Goal: Communication & Community: Answer question/provide support

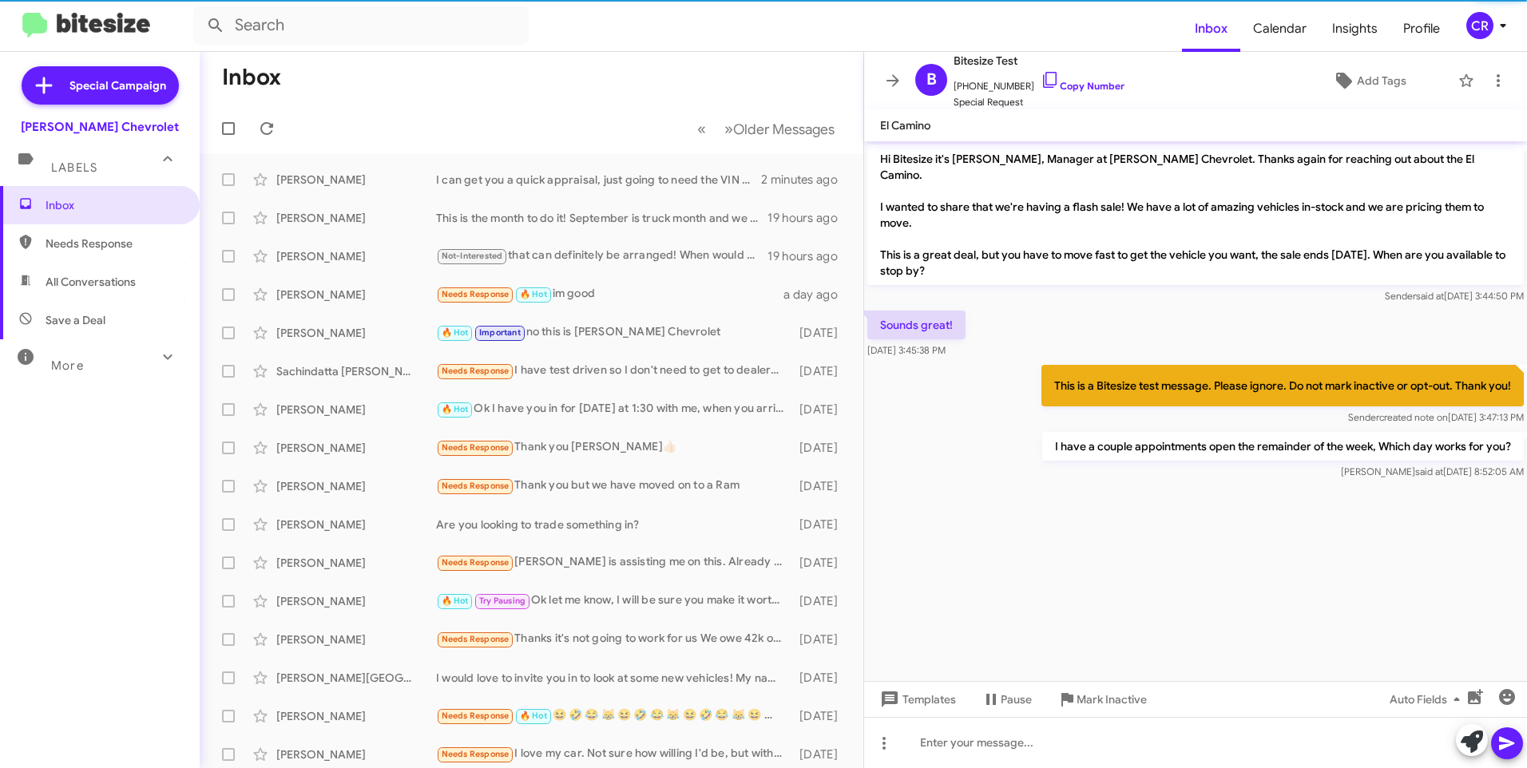
click at [105, 245] on span "Needs Response" at bounding box center [114, 244] width 136 height 16
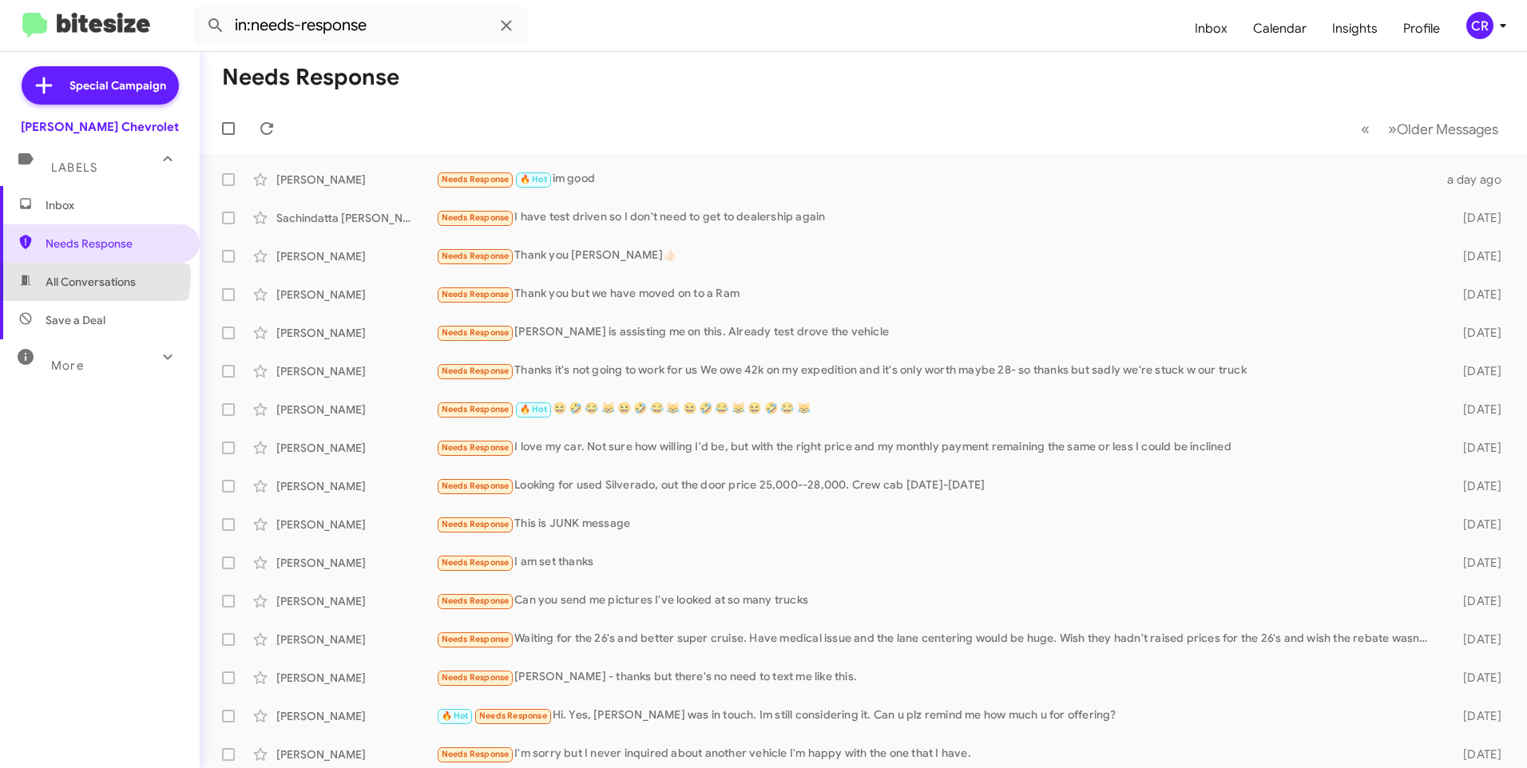
click at [92, 277] on span "All Conversations" at bounding box center [91, 282] width 90 height 16
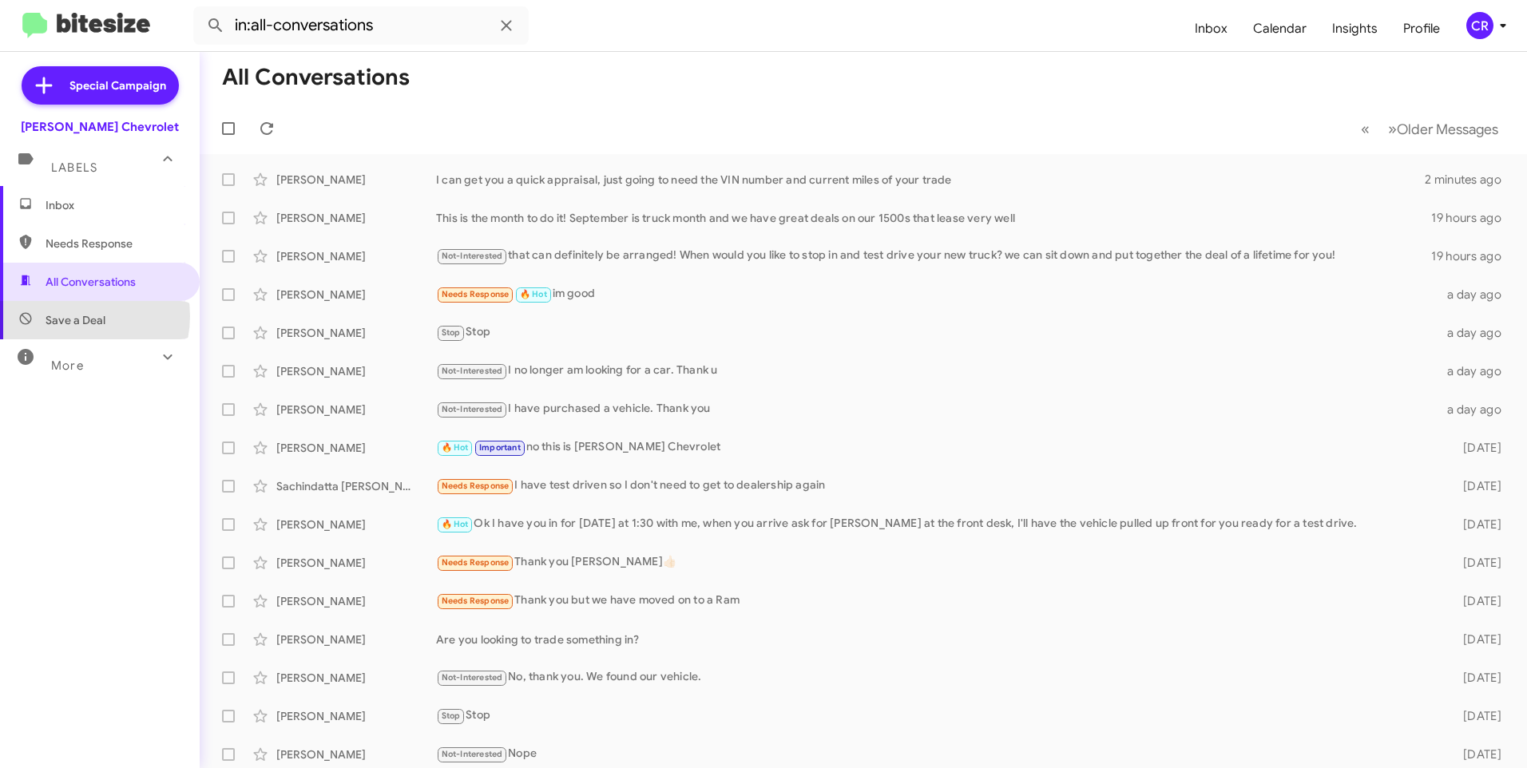
click at [76, 316] on span "Save a Deal" at bounding box center [76, 320] width 60 height 16
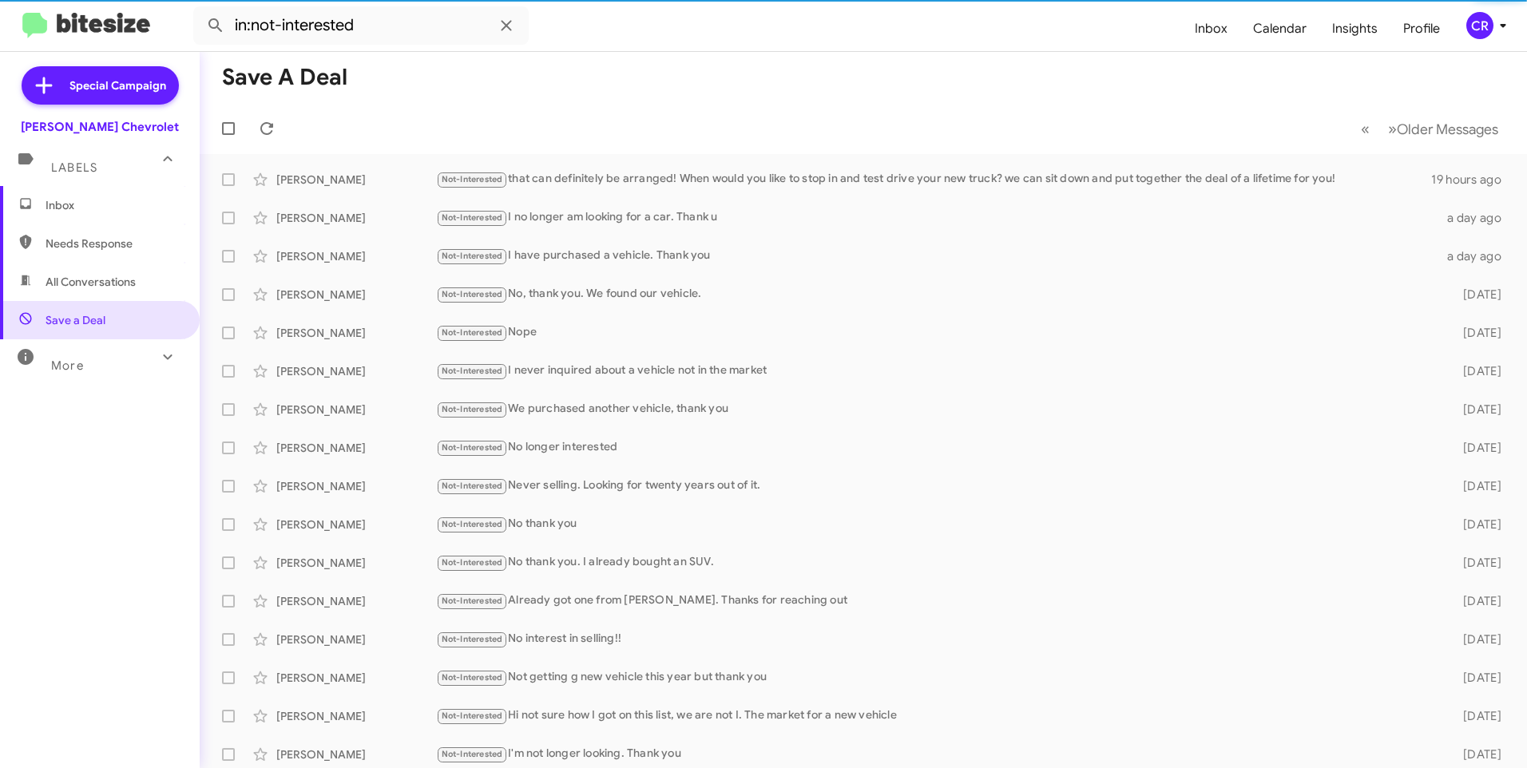
click at [76, 248] on span "Needs Response" at bounding box center [114, 244] width 136 height 16
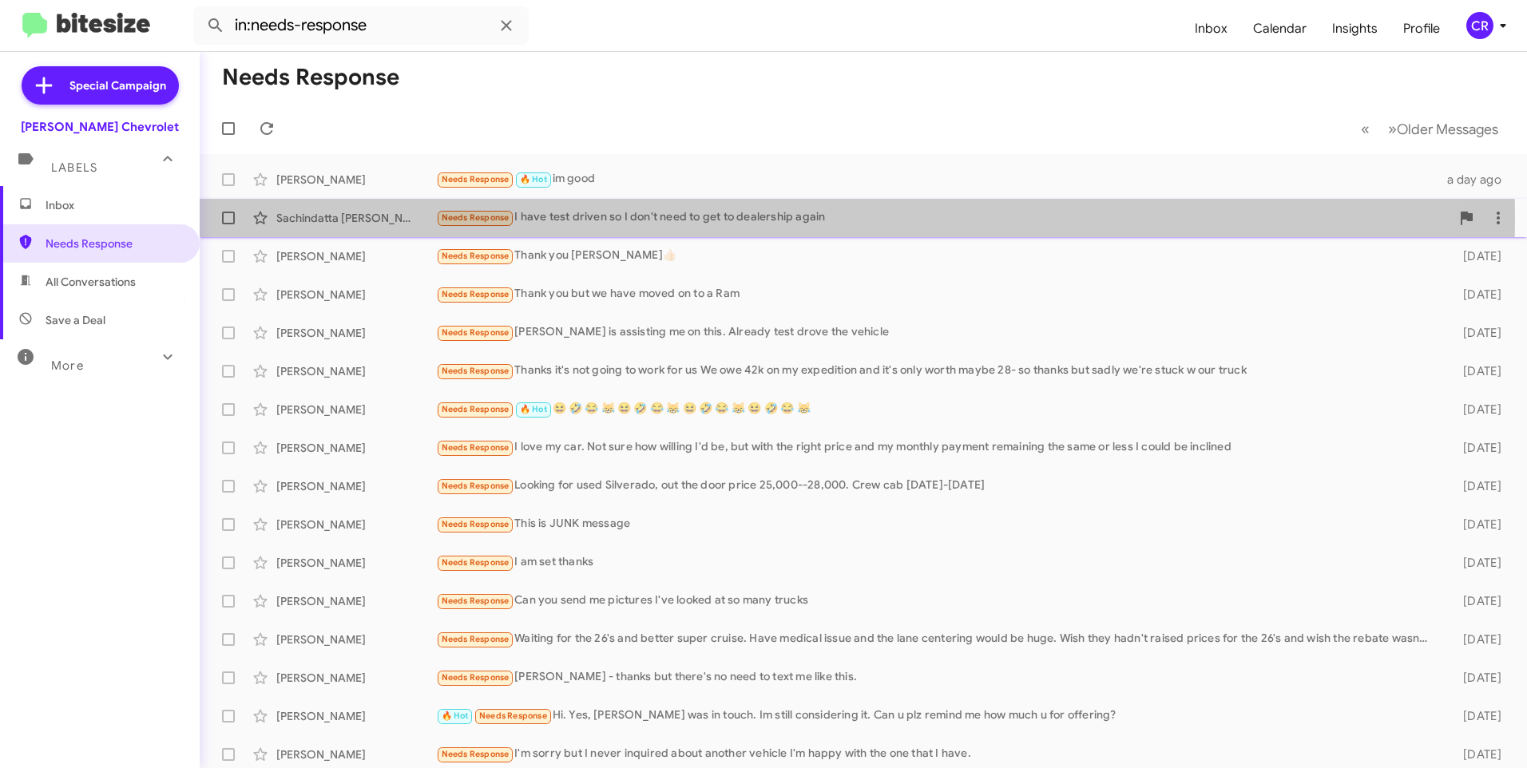
click at [674, 218] on div "Needs Response I have test driven so I don't need to get to dealership again" at bounding box center [943, 217] width 1014 height 18
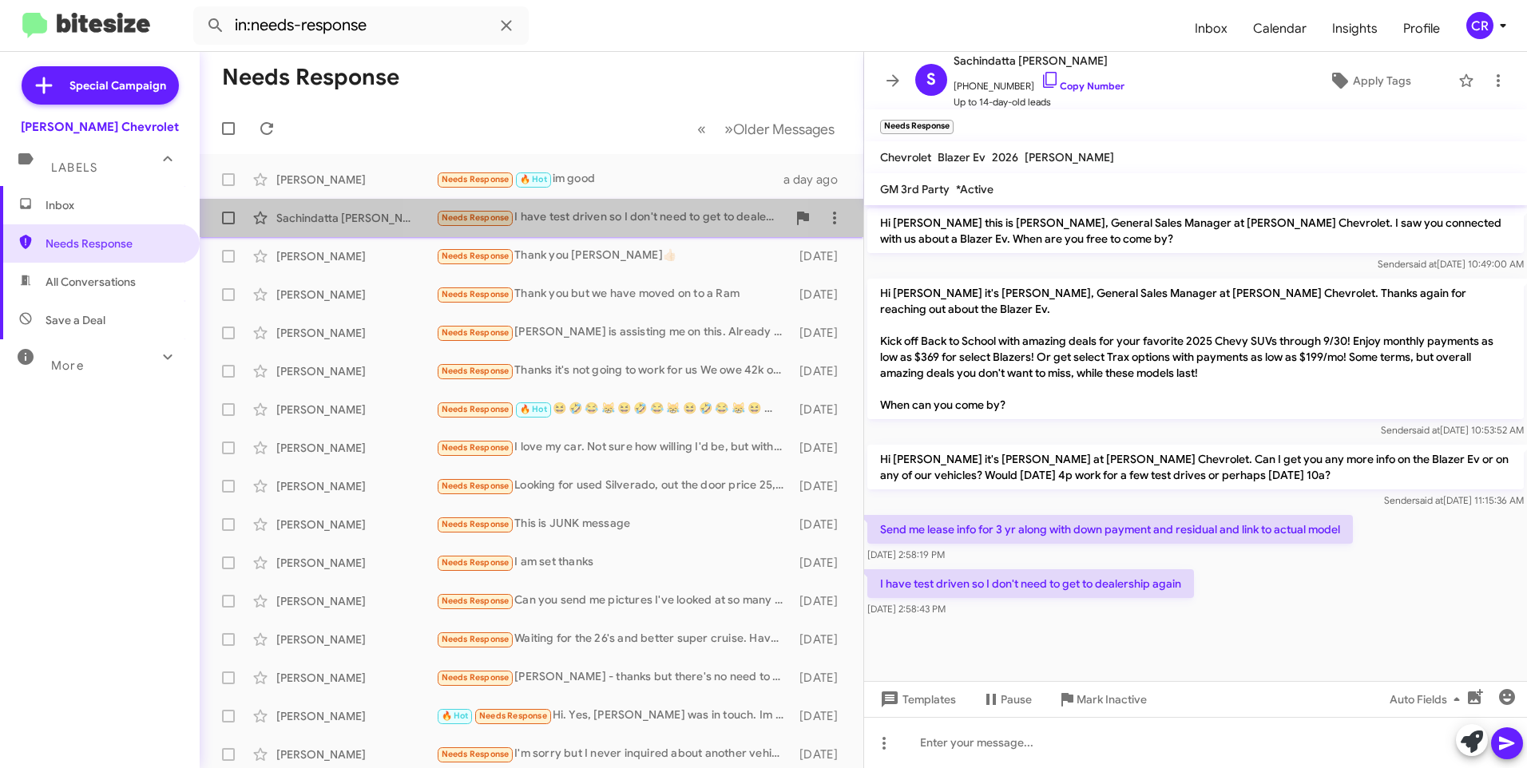
click at [538, 220] on div "Needs Response I have test driven so I don't need to get to dealership again" at bounding box center [611, 217] width 351 height 18
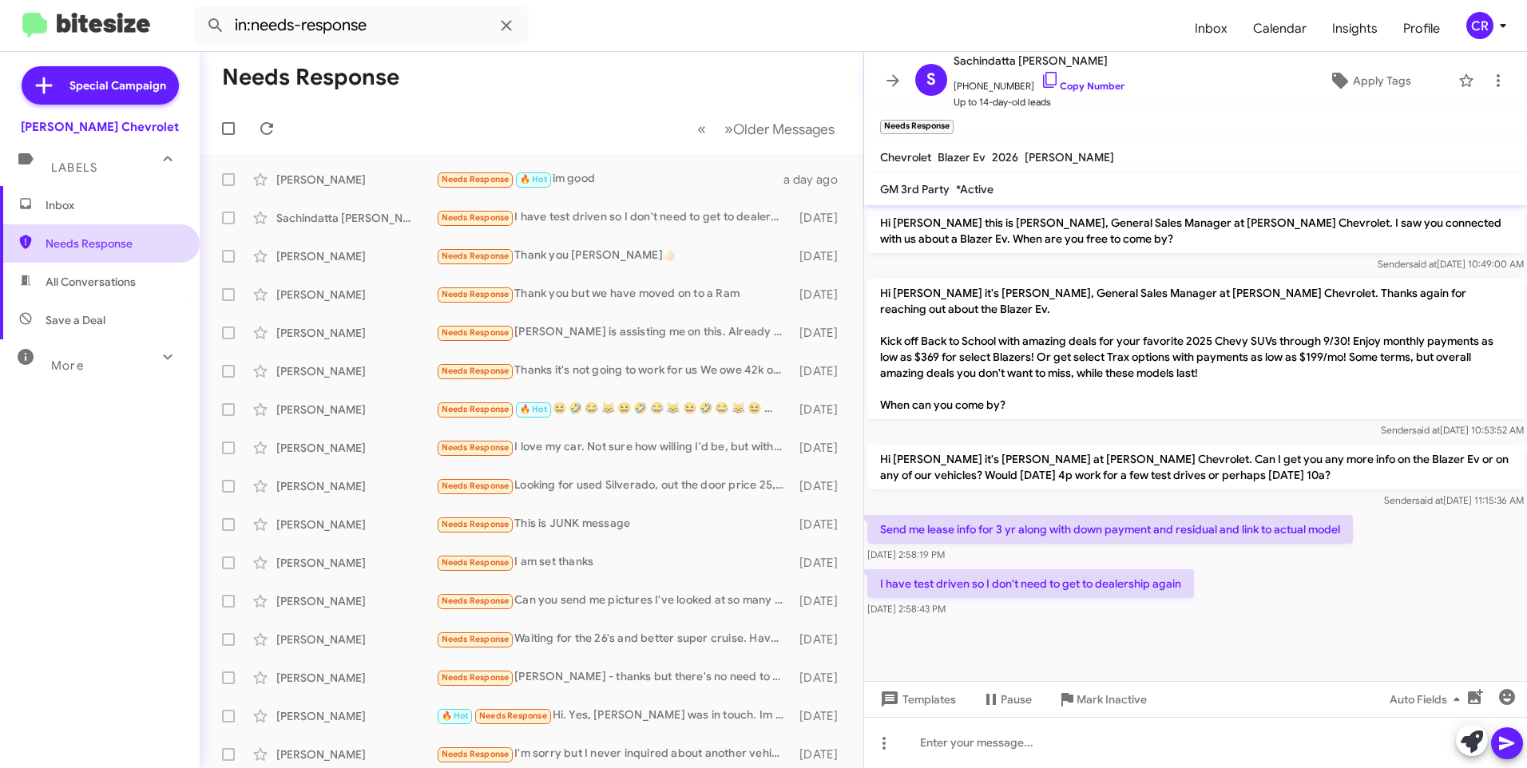
click at [113, 256] on span "Needs Response" at bounding box center [100, 243] width 200 height 38
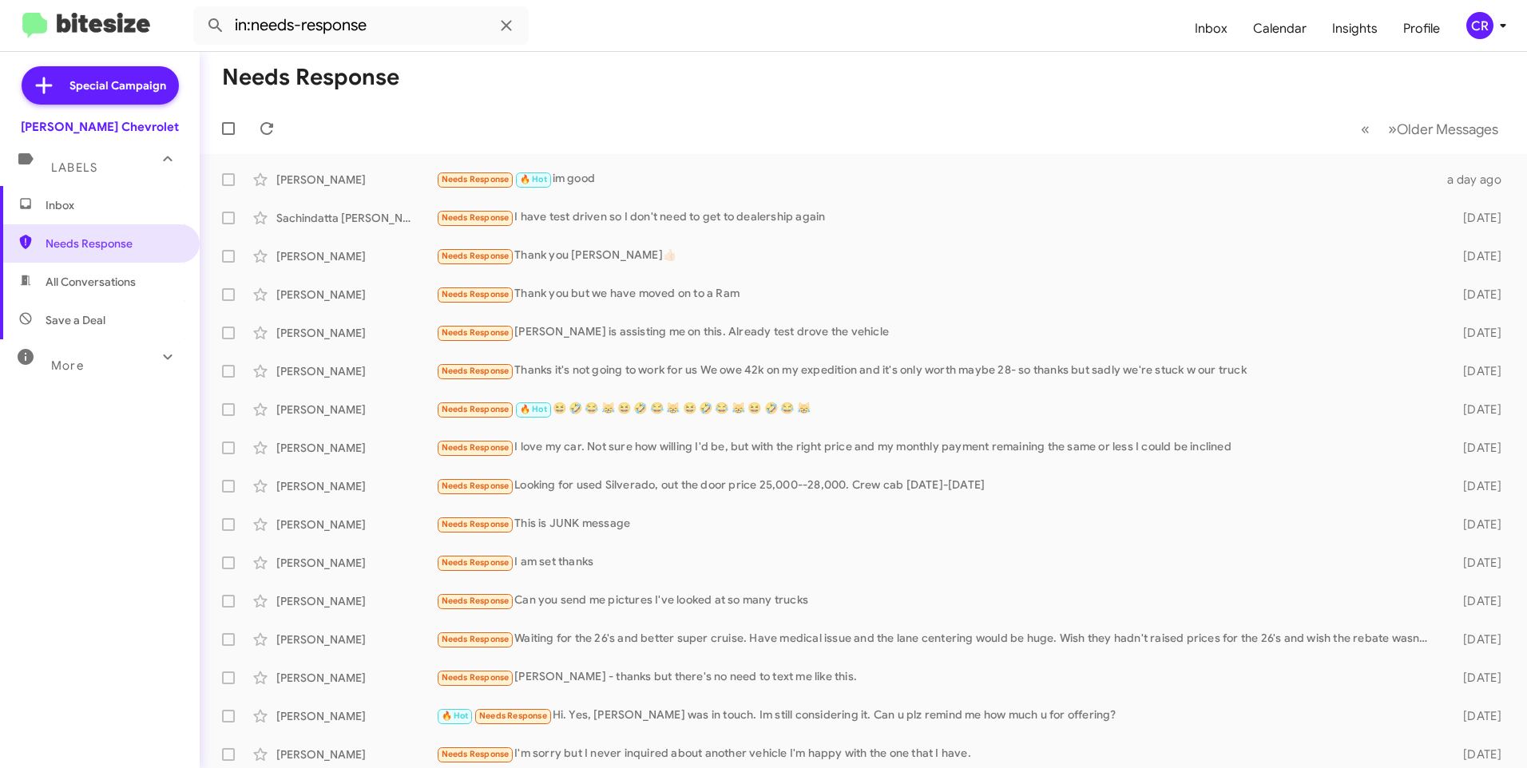
click at [109, 277] on span "All Conversations" at bounding box center [91, 282] width 90 height 16
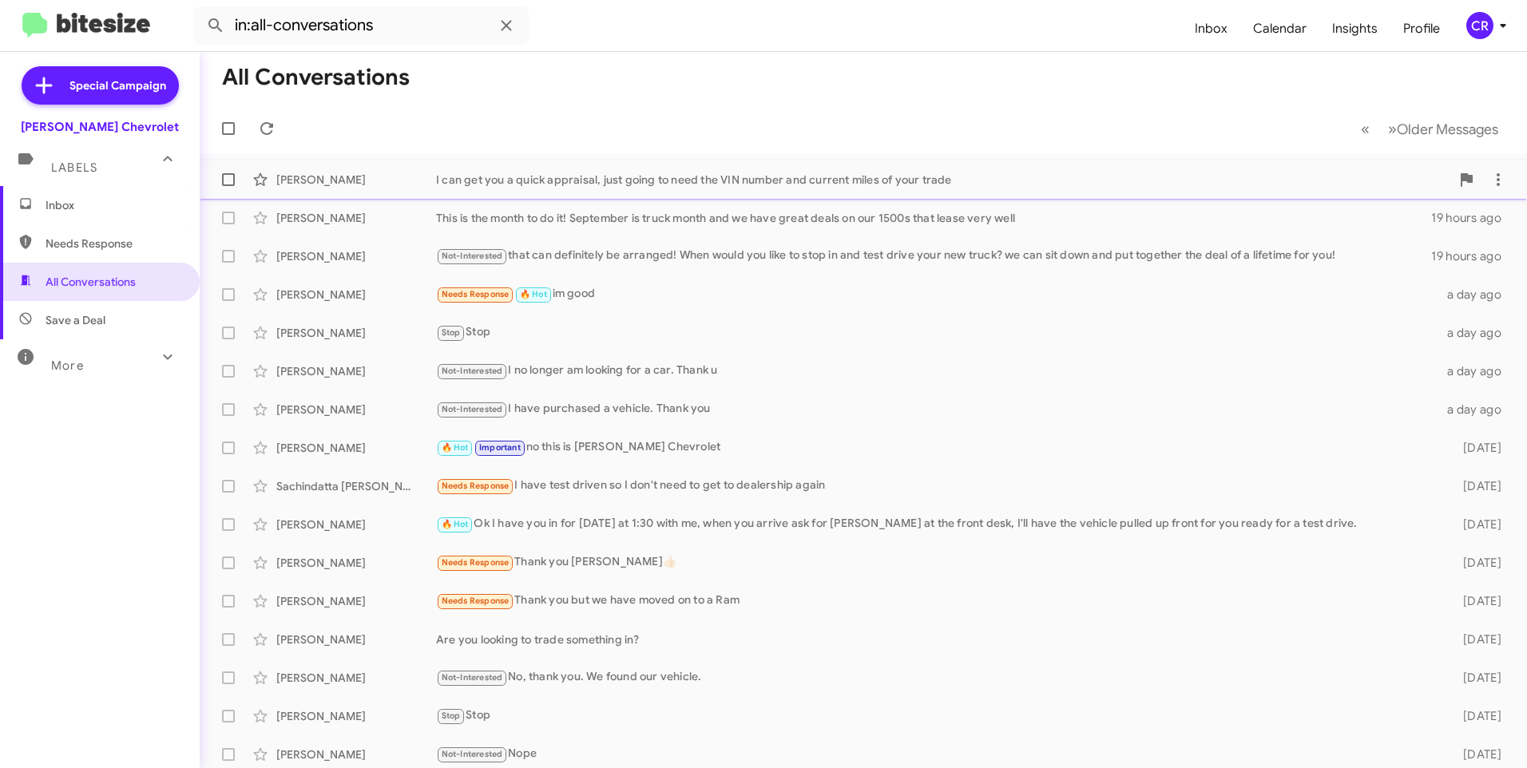
click at [521, 184] on div "I can get you a quick appraisal, just going to need the VIN number and current …" at bounding box center [943, 180] width 1014 height 16
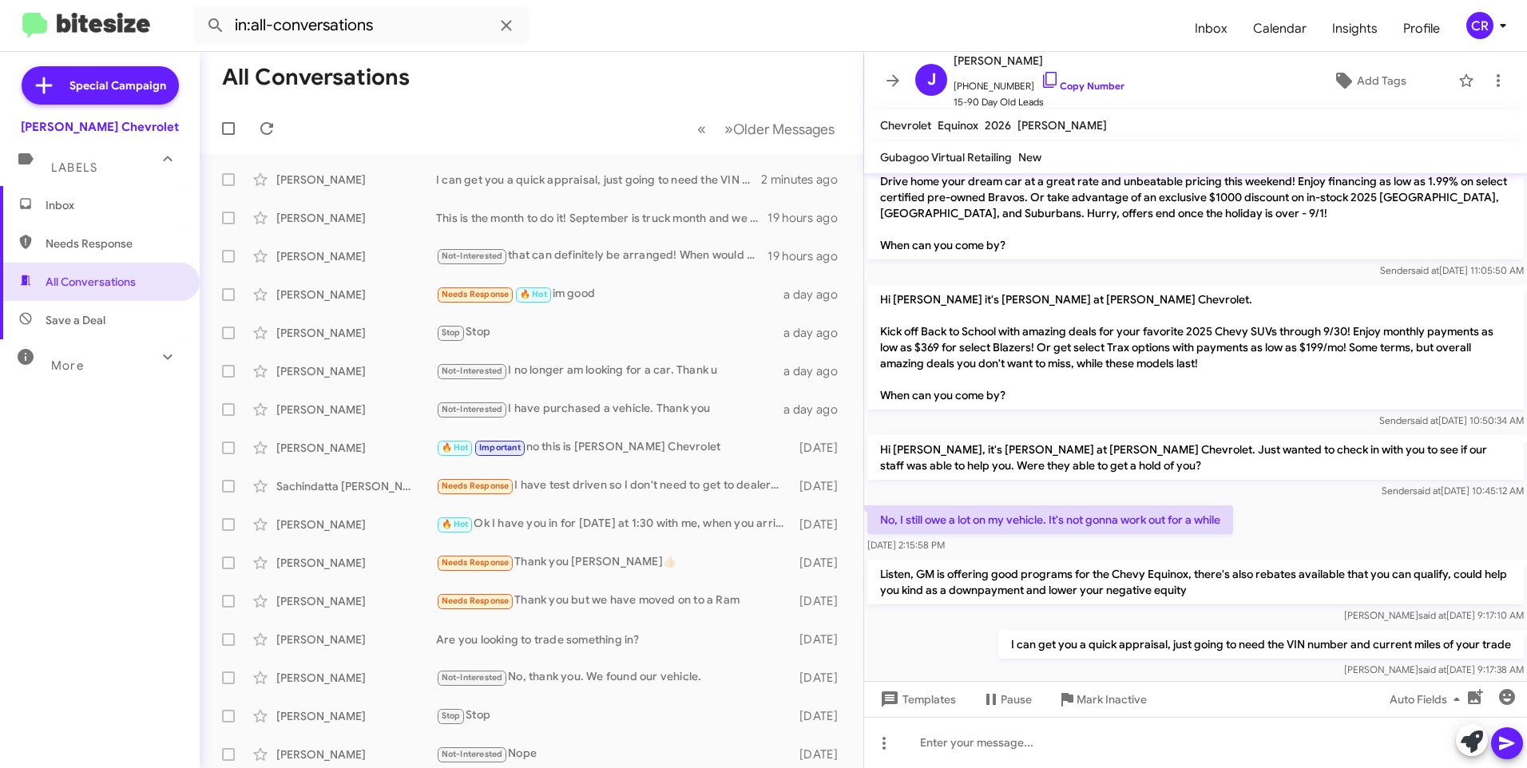
scroll to position [198, 0]
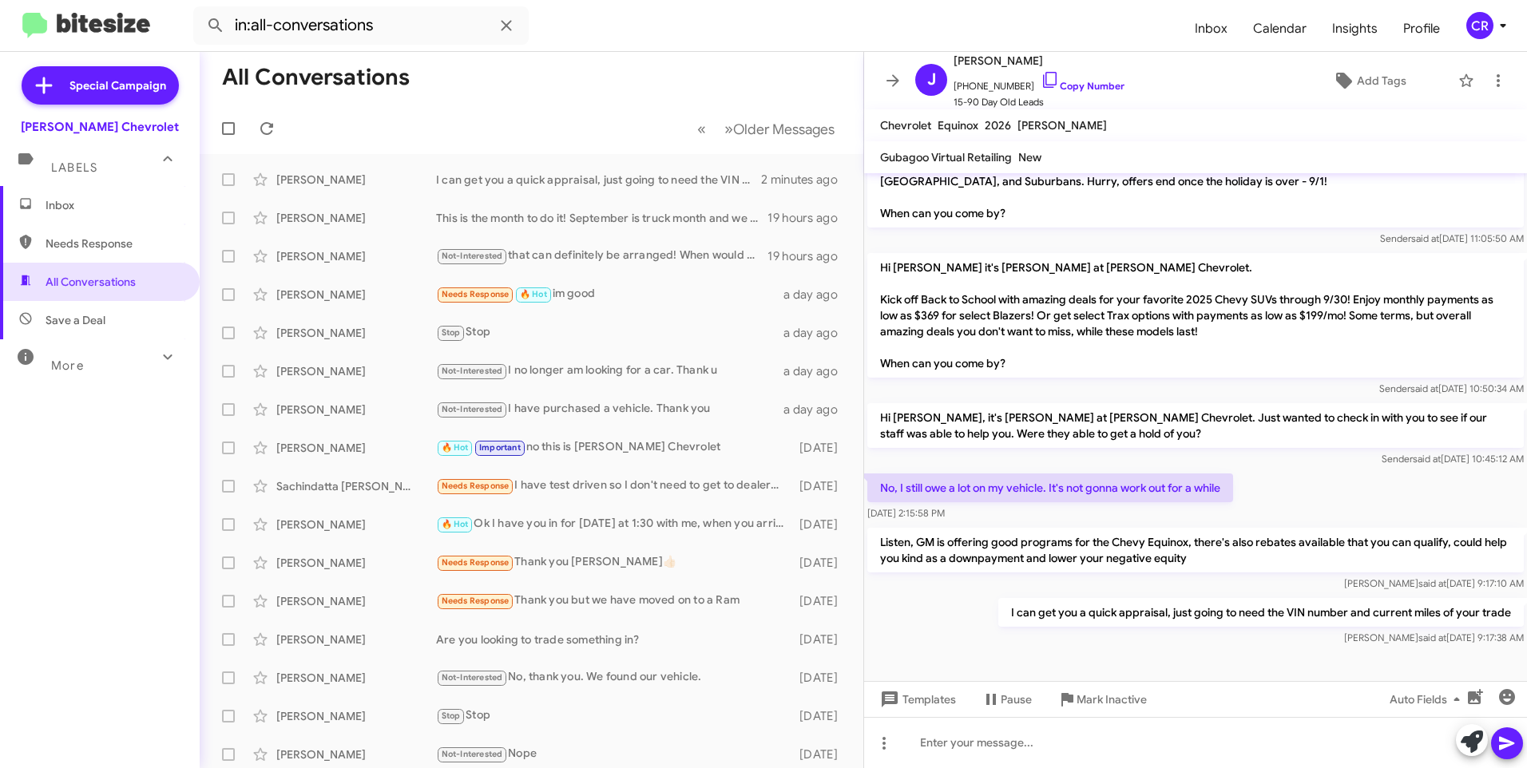
click at [89, 311] on span "Save a Deal" at bounding box center [100, 320] width 200 height 38
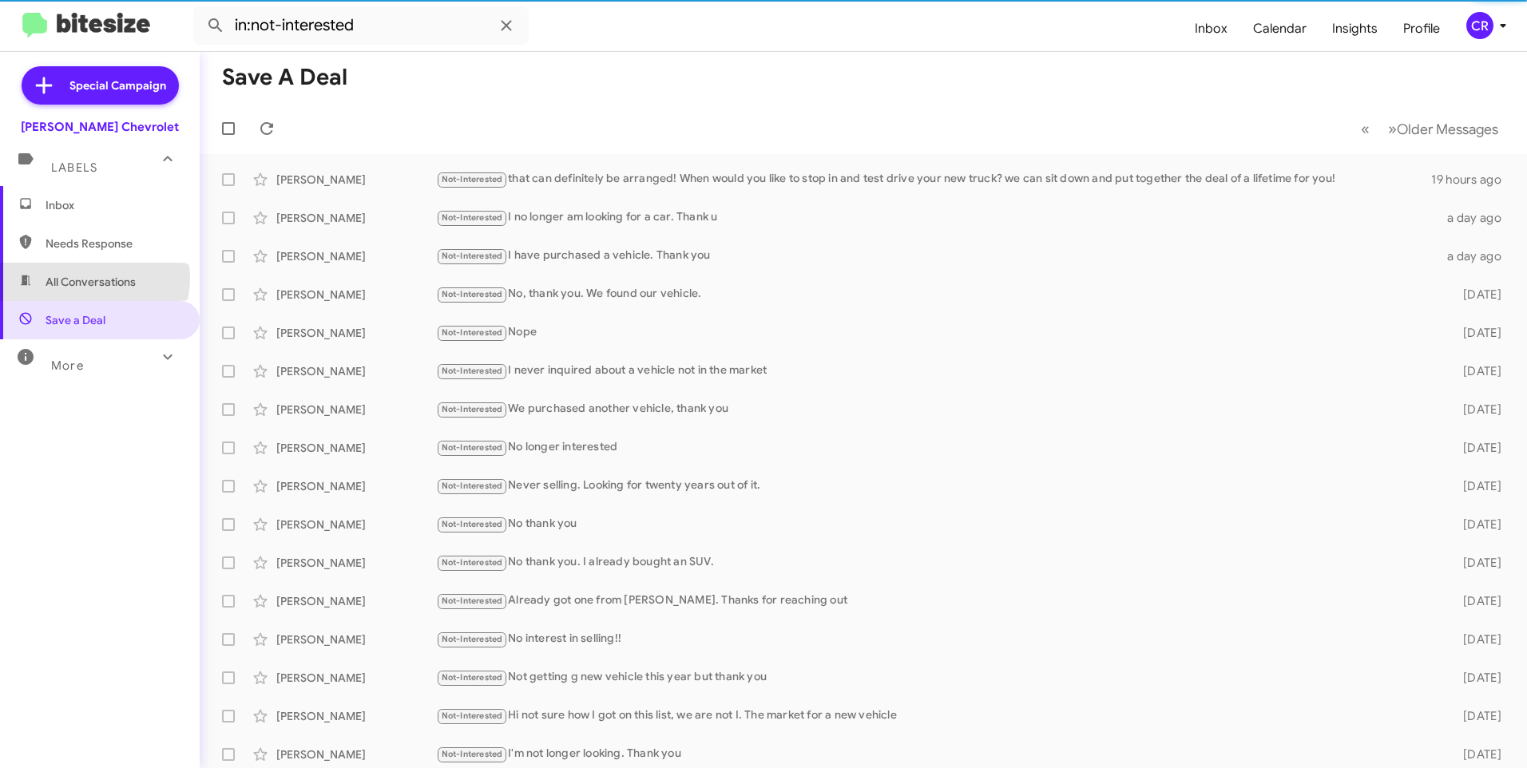
click at [93, 279] on span "All Conversations" at bounding box center [91, 282] width 90 height 16
type input "in:all-conversations"
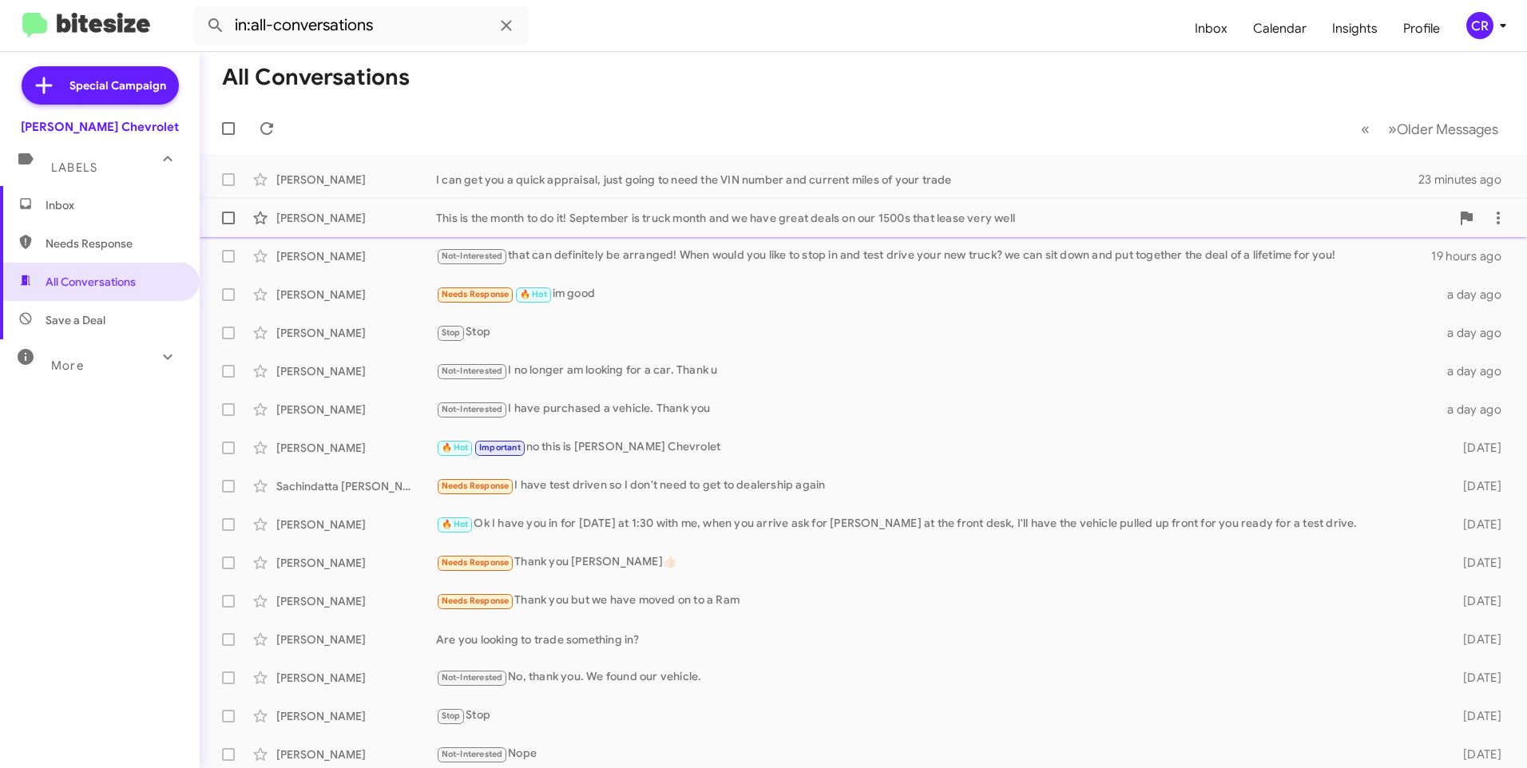
click at [565, 219] on div "This is the month to do it! September is truck month and we have great deals on…" at bounding box center [943, 218] width 1014 height 16
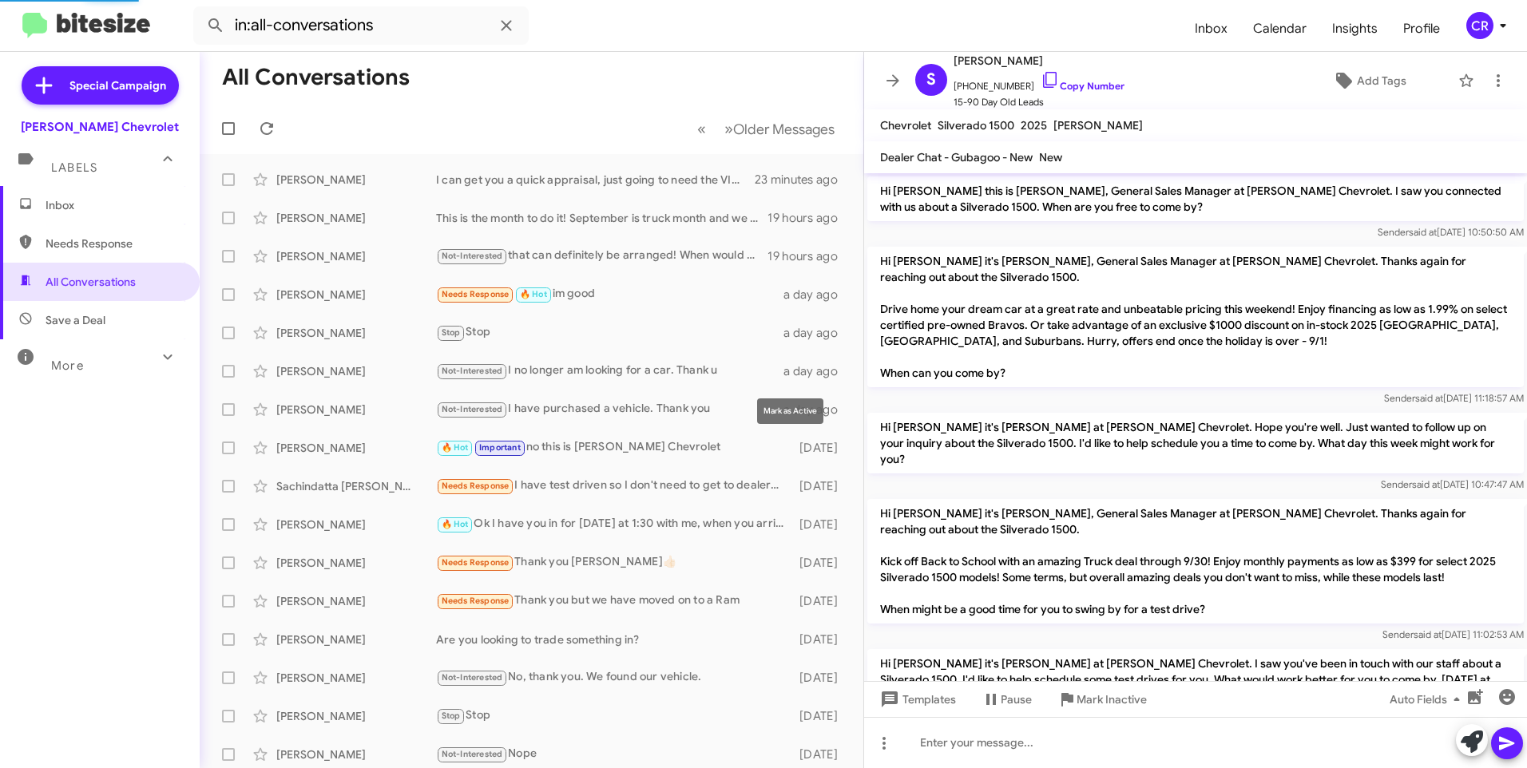
scroll to position [188, 0]
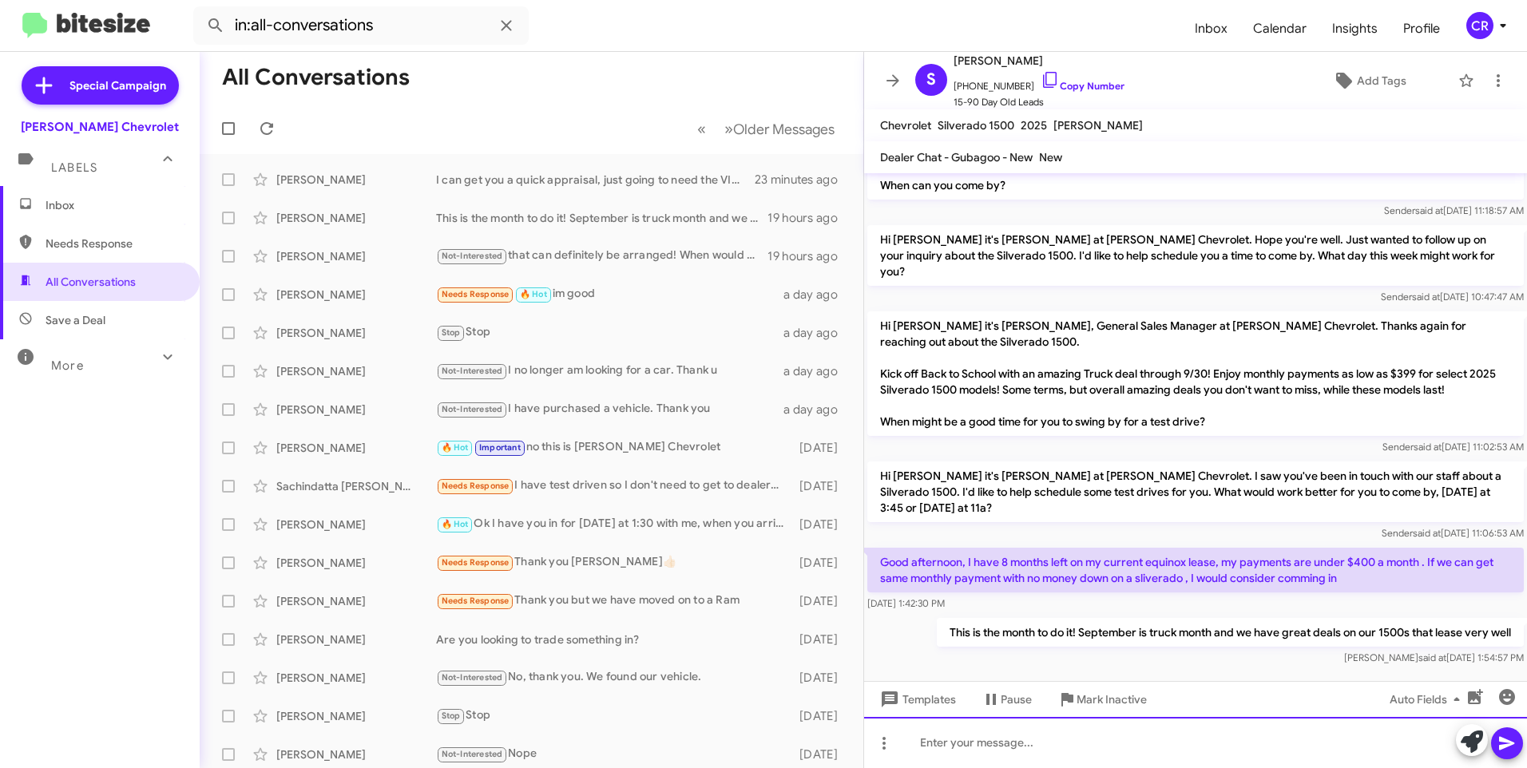
click at [1029, 743] on div at bounding box center [1195, 742] width 663 height 51
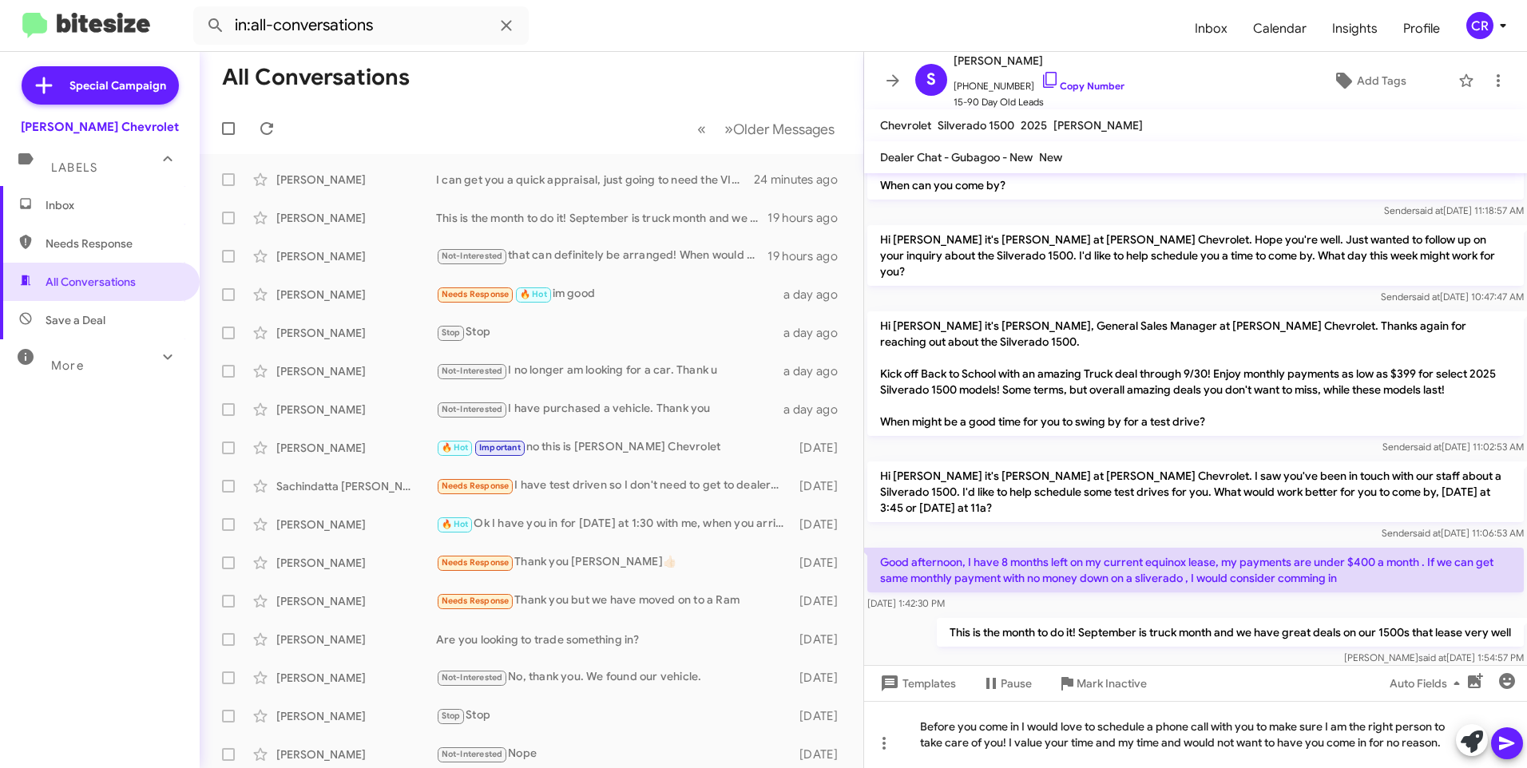
click at [1510, 739] on icon at bounding box center [1506, 743] width 19 height 19
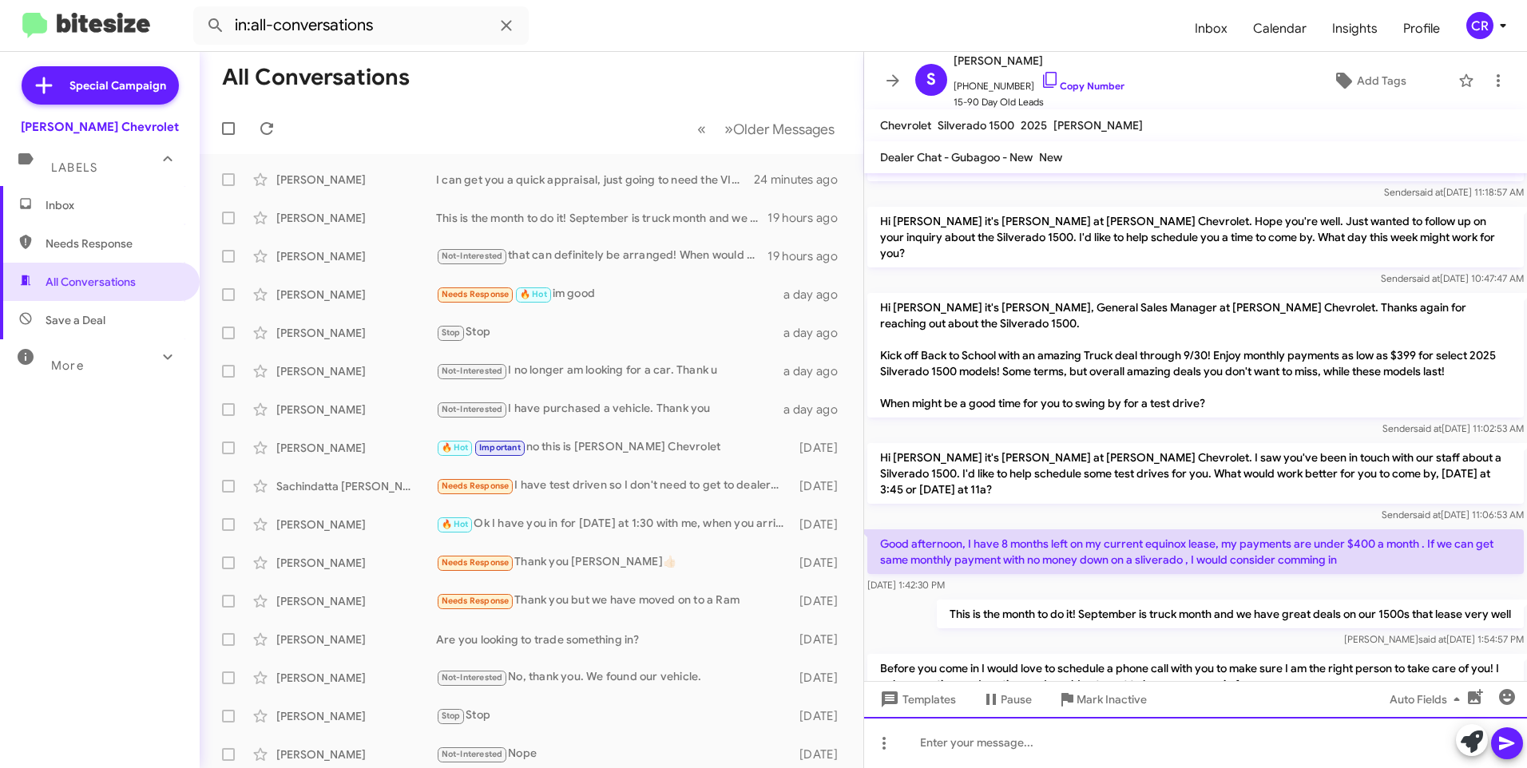
scroll to position [262, 0]
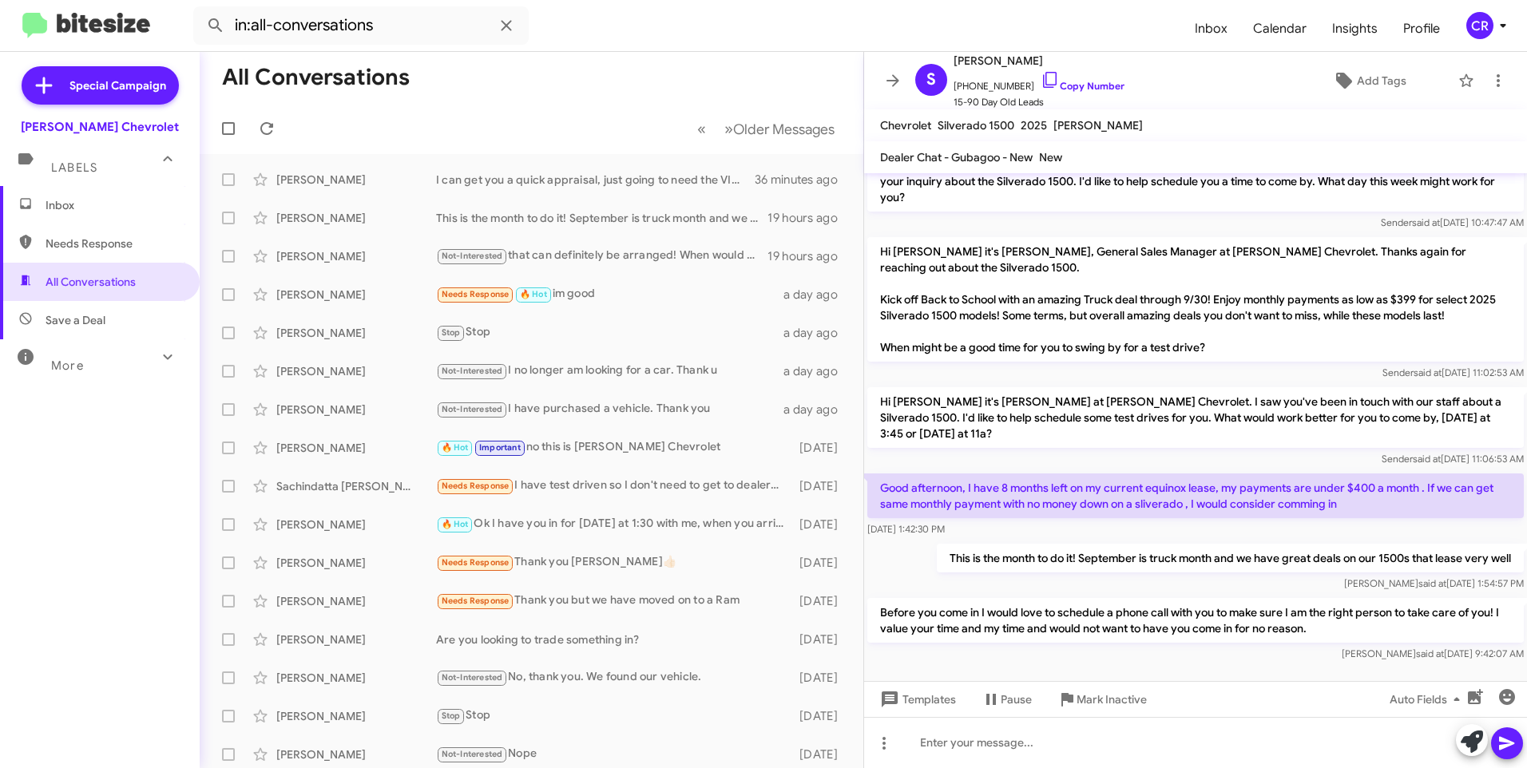
click at [110, 234] on span "Needs Response" at bounding box center [100, 243] width 200 height 38
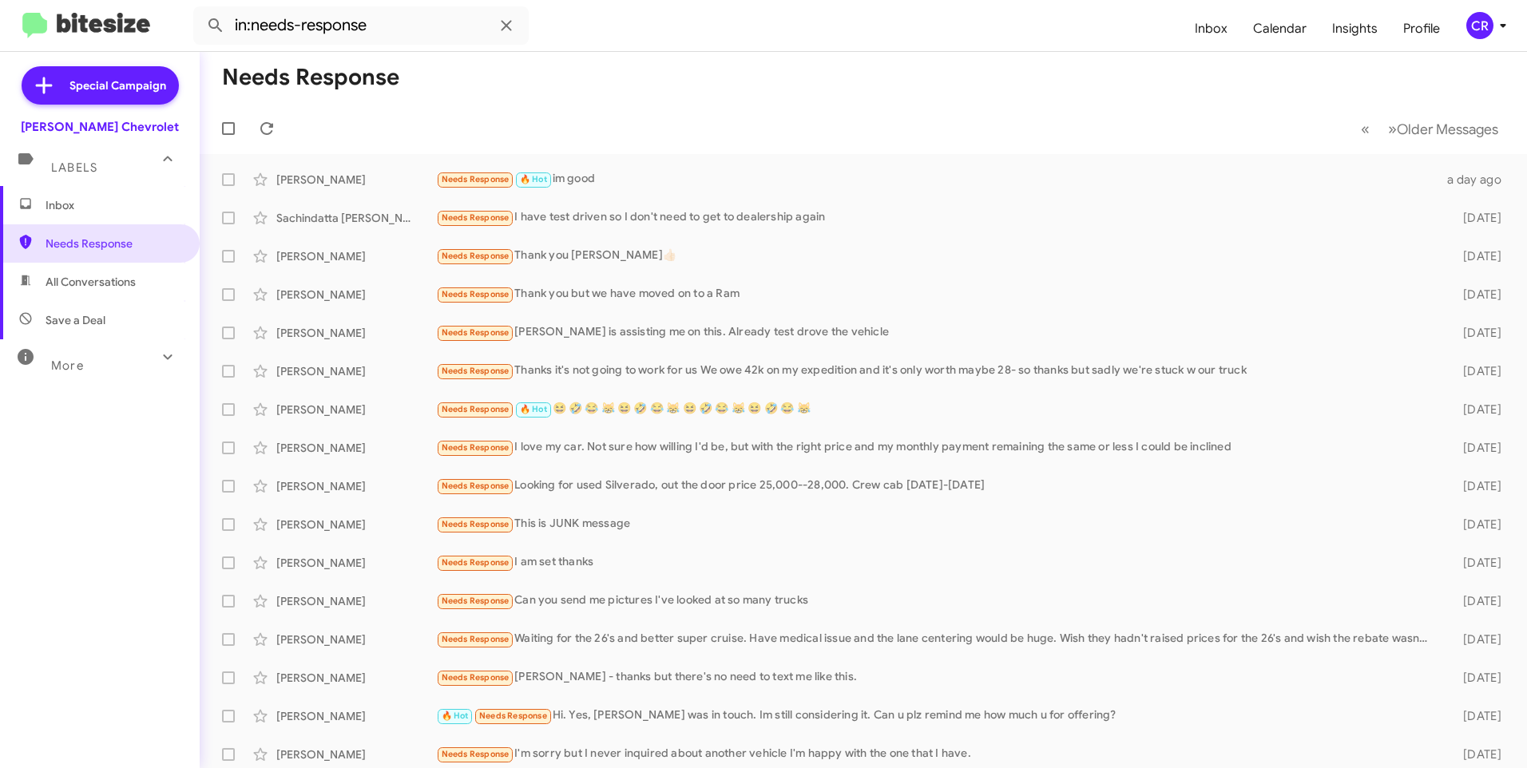
click at [89, 299] on span "All Conversations" at bounding box center [100, 282] width 200 height 38
type input "in:all-conversations"
